Goal: Task Accomplishment & Management: Manage account settings

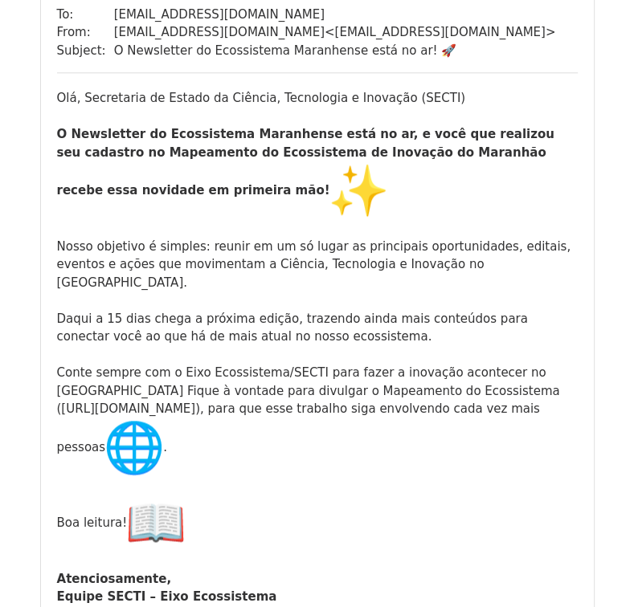
scroll to position [634, 0]
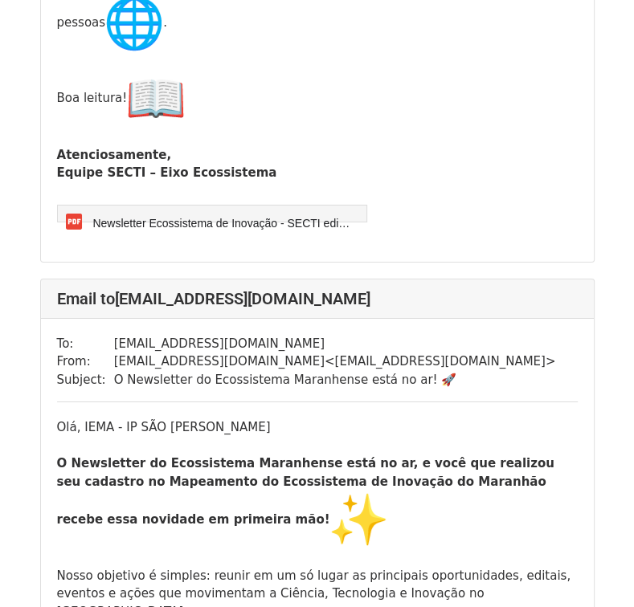
scroll to position [6346, 0]
